Goal: Book appointment/travel/reservation

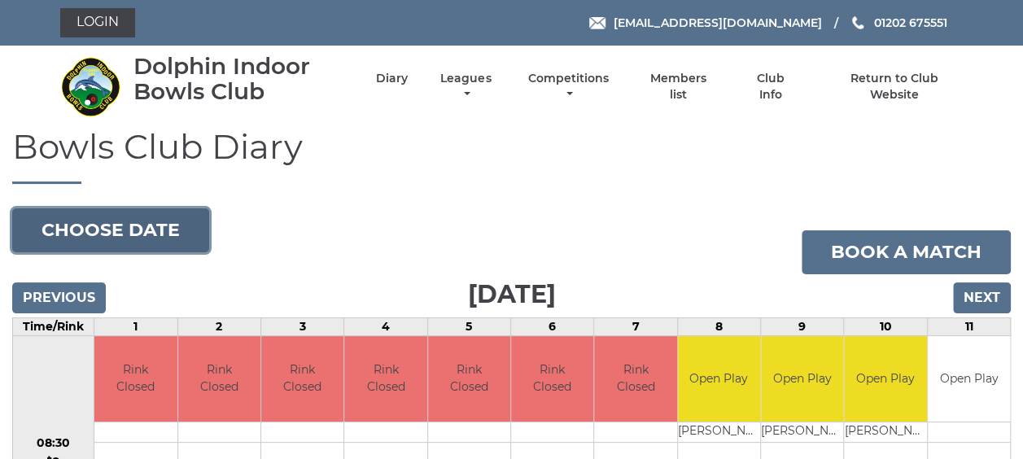
click at [107, 225] on button "Choose date" at bounding box center [110, 230] width 197 height 44
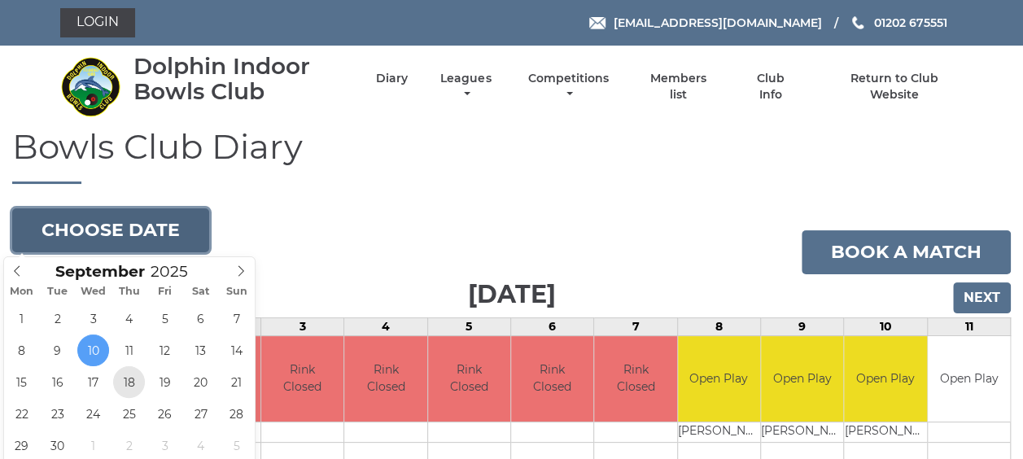
type input "2025-09-18"
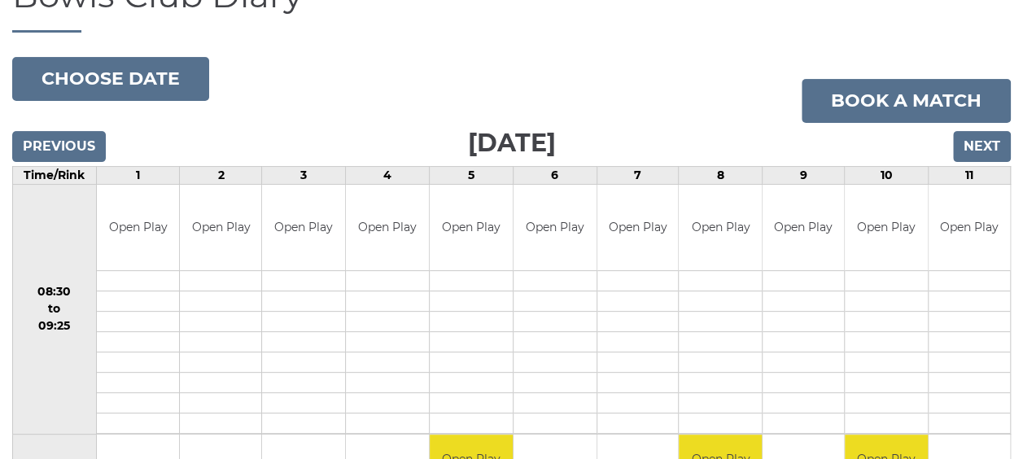
scroll to position [119, 0]
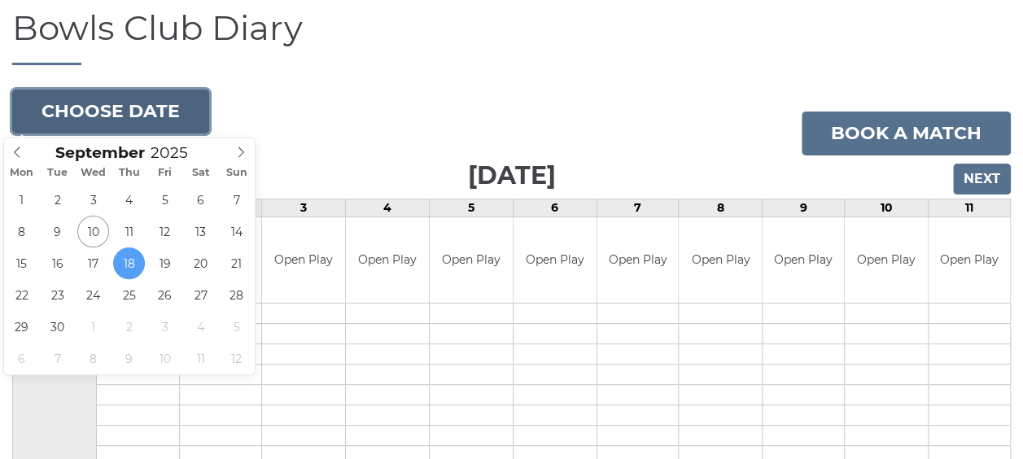
click at [151, 94] on button "Choose date" at bounding box center [110, 112] width 197 height 44
type input "2025-09-25"
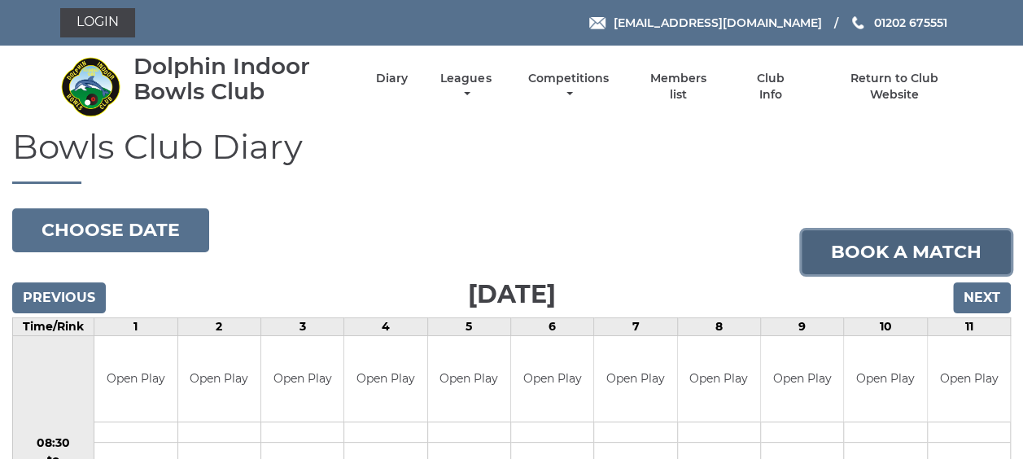
click at [889, 248] on link "Book a match" at bounding box center [906, 252] width 209 height 44
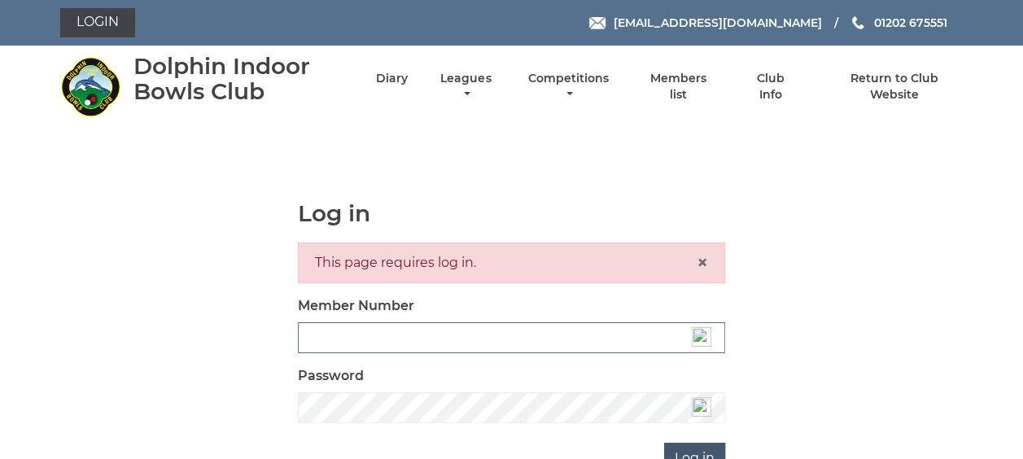
type input "3537"
click at [703, 449] on input "Log in" at bounding box center [694, 458] width 61 height 31
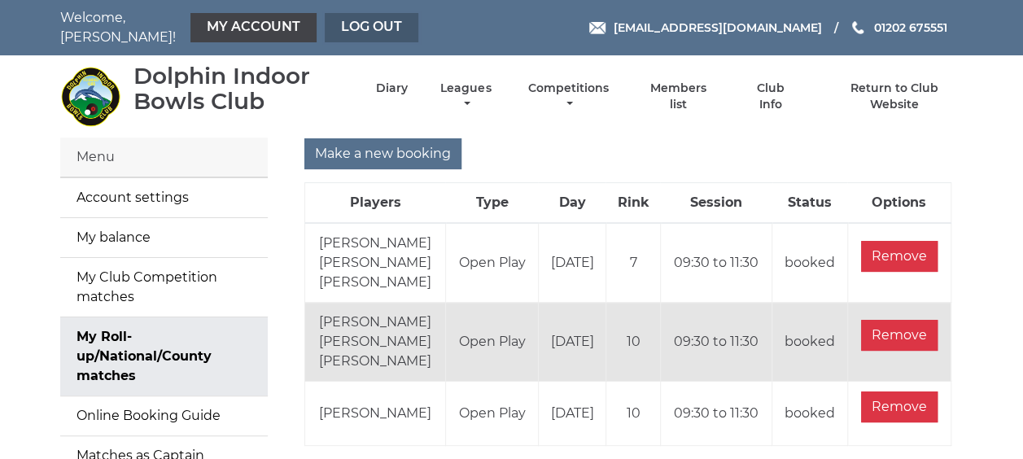
click at [365, 24] on link "Log out" at bounding box center [372, 27] width 94 height 29
